Goal: Find specific page/section: Find specific page/section

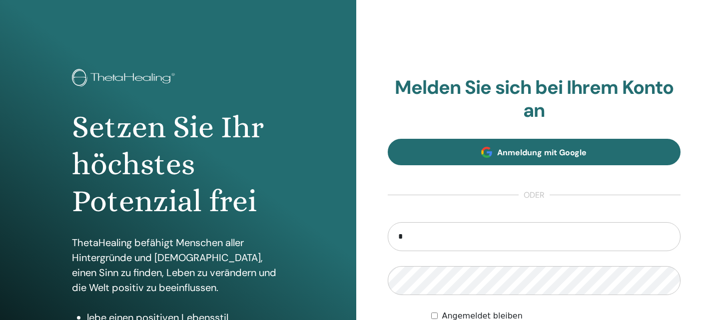
type input "**********"
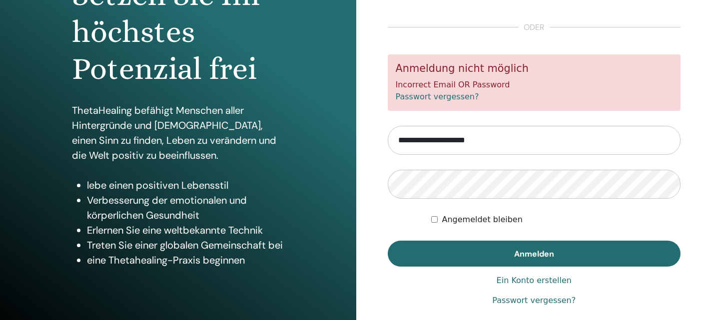
scroll to position [134, 0]
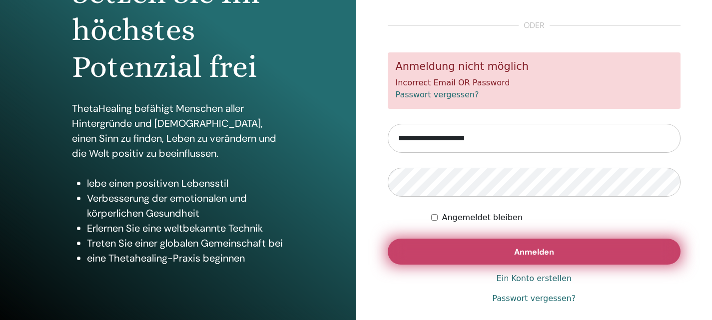
click at [522, 246] on button "Anmelden" at bounding box center [534, 252] width 293 height 26
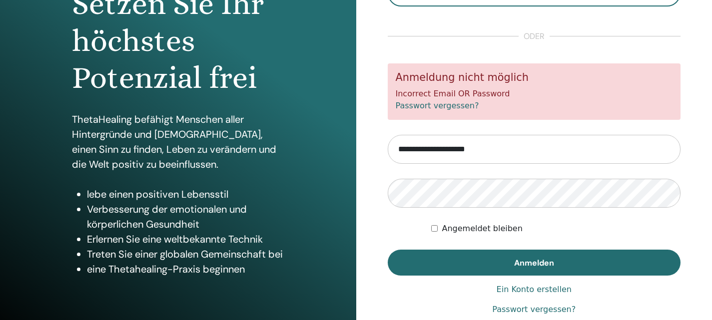
scroll to position [136, 0]
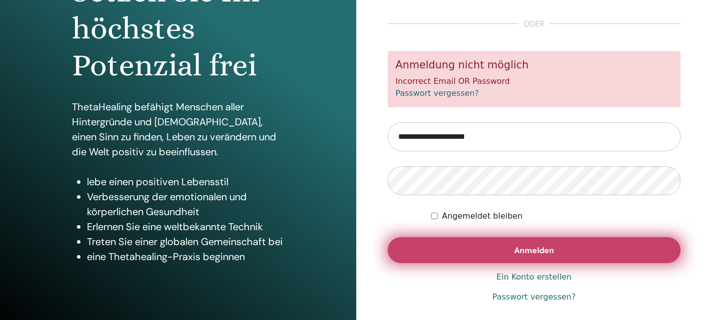
click at [476, 253] on button "Anmelden" at bounding box center [534, 250] width 293 height 26
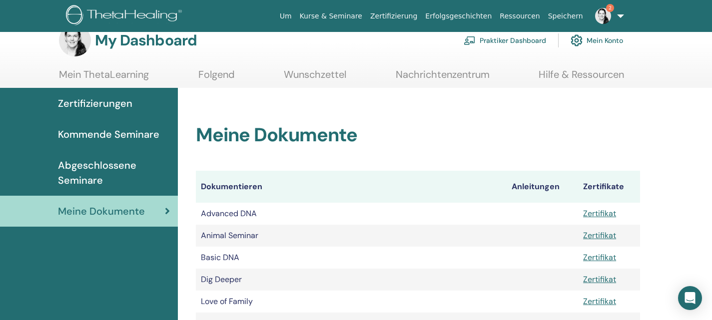
scroll to position [2, 0]
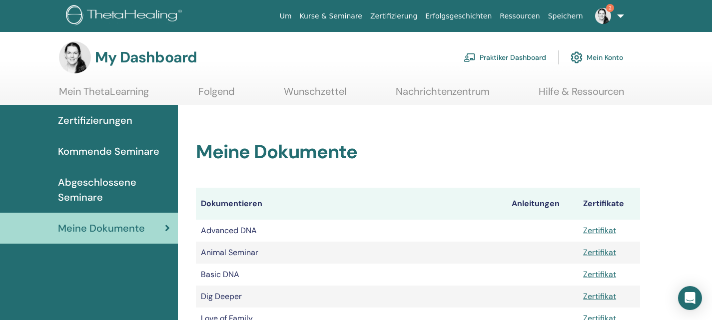
click at [712, 90] on html "Um Kurse & Seminare Zertifizierung Erfolgsgeschichten Ressourcen Speichern 2 SM…" at bounding box center [356, 158] width 712 height 320
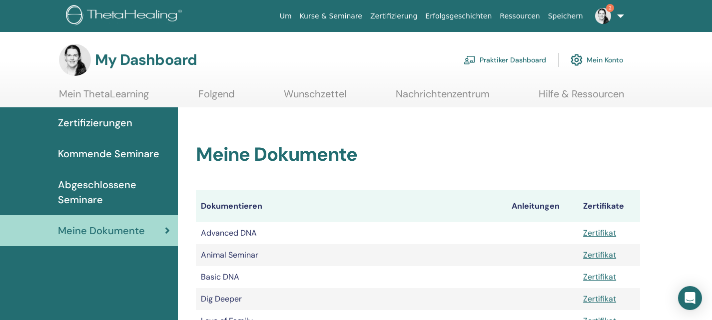
click at [606, 9] on img at bounding box center [603, 16] width 16 height 16
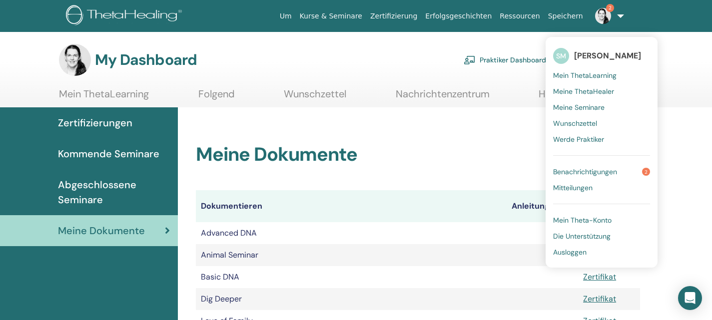
click at [397, 145] on h2 "Meine Dokumente" at bounding box center [418, 154] width 444 height 23
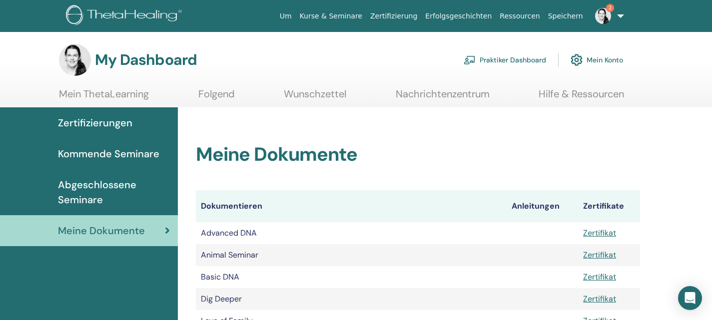
click at [112, 119] on span "Zertifizierungen" at bounding box center [95, 122] width 74 height 15
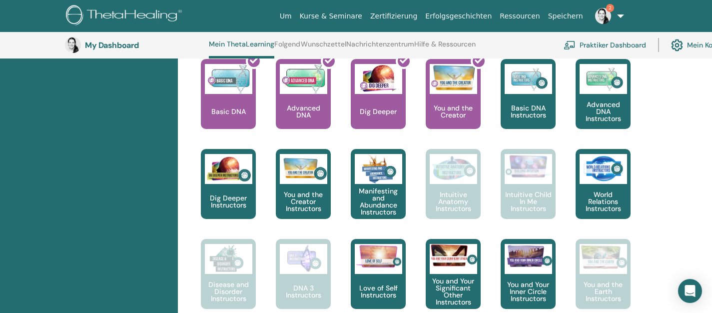
scroll to position [451, 0]
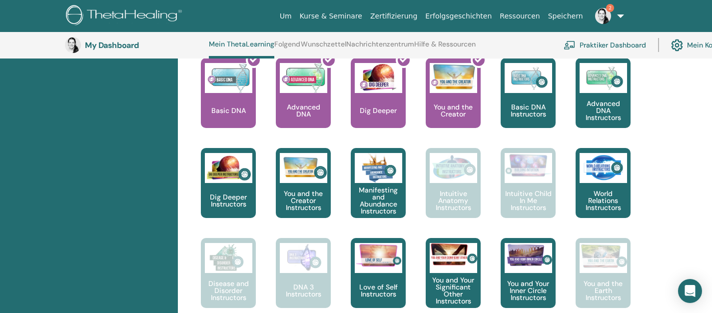
click at [534, 114] on p "Basic DNA Instructors" at bounding box center [528, 110] width 55 height 14
